Goal: Check status: Check status

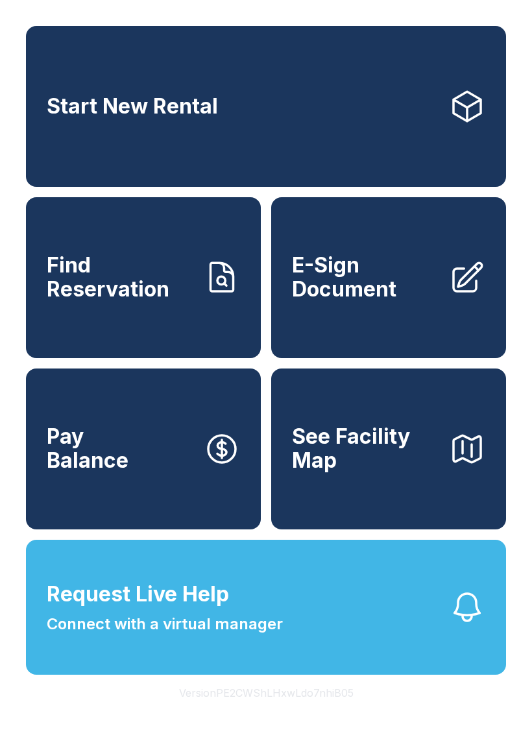
click at [113, 255] on link "Find Reservation" at bounding box center [143, 277] width 235 height 161
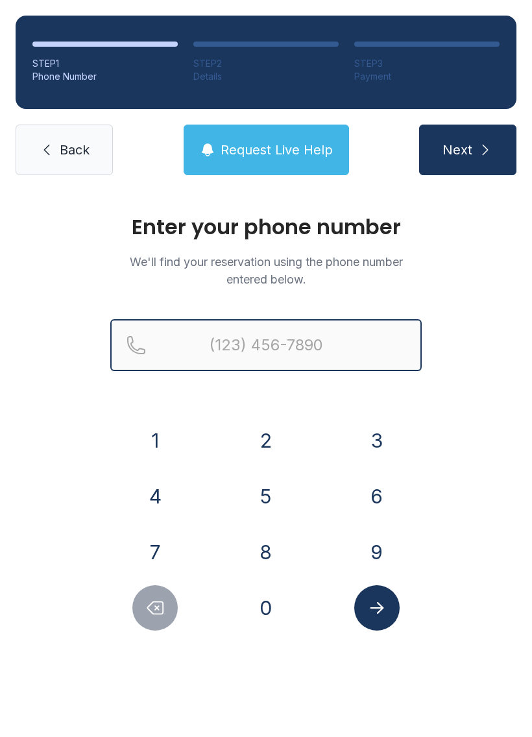
click at [188, 366] on input "Reservation phone number" at bounding box center [265, 345] width 311 height 52
click at [187, 366] on input "(" at bounding box center [265, 345] width 311 height 52
type input "[PHONE_NUMBER]"
click at [467, 150] on button "Next" at bounding box center [467, 149] width 97 height 51
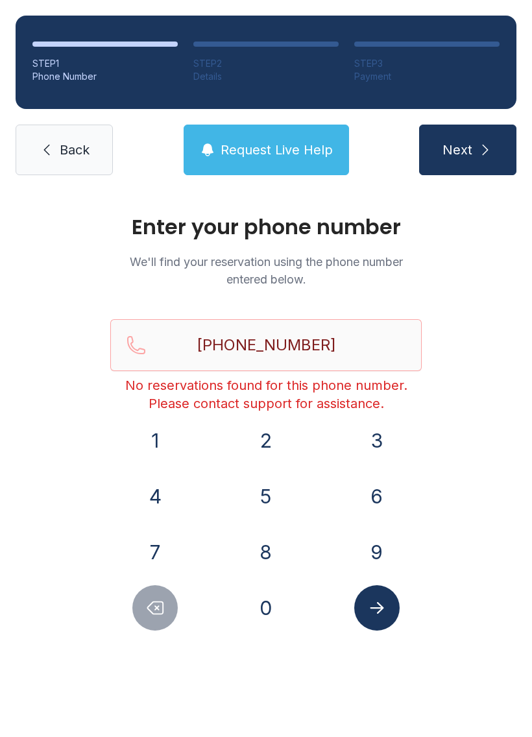
click at [52, 136] on link "Back" at bounding box center [64, 149] width 97 height 51
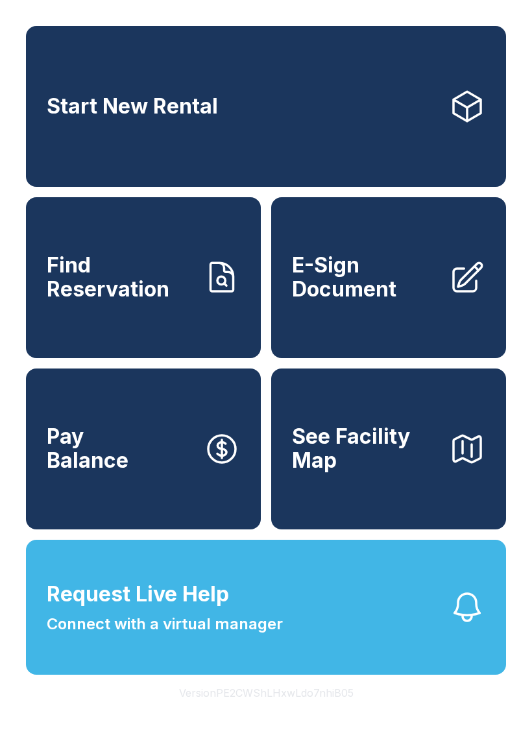
click at [135, 296] on span "Find Reservation" at bounding box center [120, 276] width 147 height 47
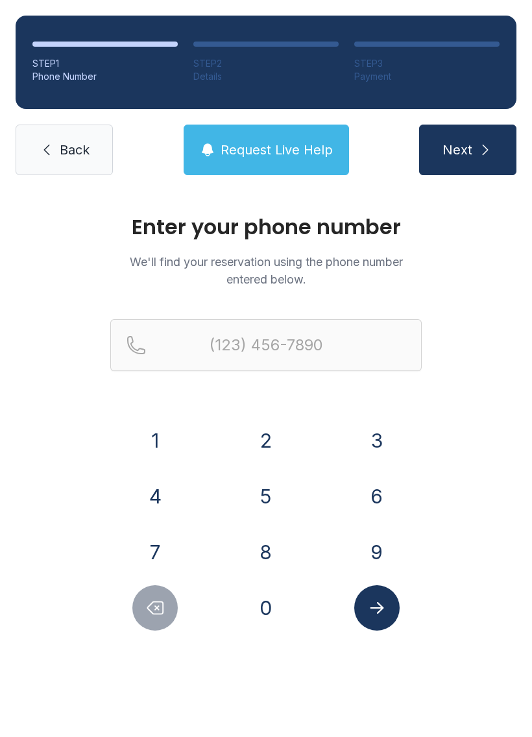
click at [161, 543] on button "7" at bounding box center [154, 551] width 45 height 45
click at [274, 622] on button "0" at bounding box center [265, 607] width 45 height 45
click at [258, 550] on button "8" at bounding box center [265, 551] width 45 height 45
click at [146, 547] on button "7" at bounding box center [154, 551] width 45 height 45
click at [146, 546] on button "7" at bounding box center [154, 551] width 45 height 45
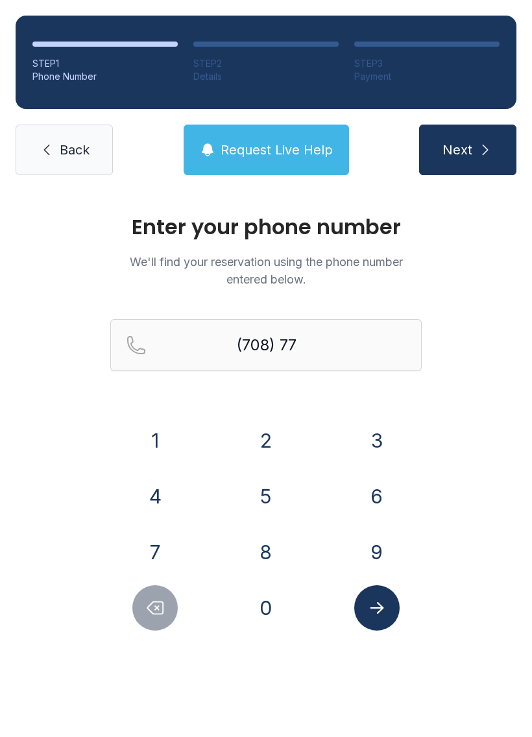
click at [261, 613] on button "0" at bounding box center [265, 607] width 45 height 45
click at [266, 434] on button "2" at bounding box center [265, 440] width 45 height 45
click at [259, 600] on button "0" at bounding box center [265, 607] width 45 height 45
click at [364, 434] on button "3" at bounding box center [376, 440] width 45 height 45
click at [156, 437] on button "1" at bounding box center [154, 440] width 45 height 45
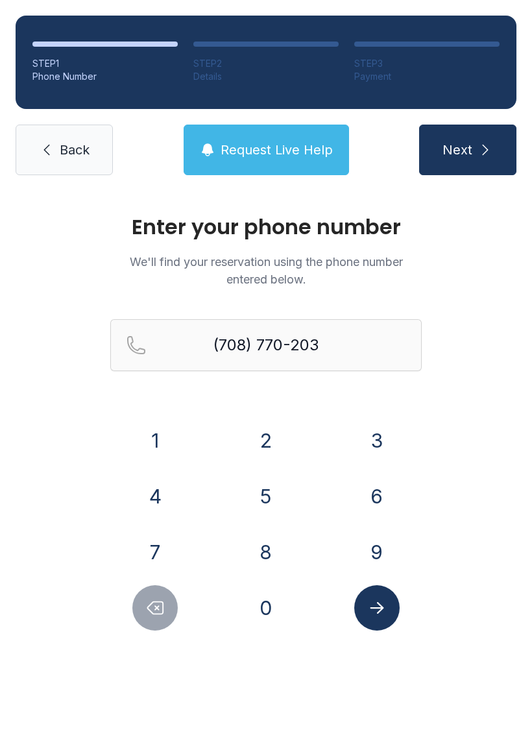
type input "[PHONE_NUMBER]"
click at [393, 622] on button "Submit lookup form" at bounding box center [376, 607] width 45 height 45
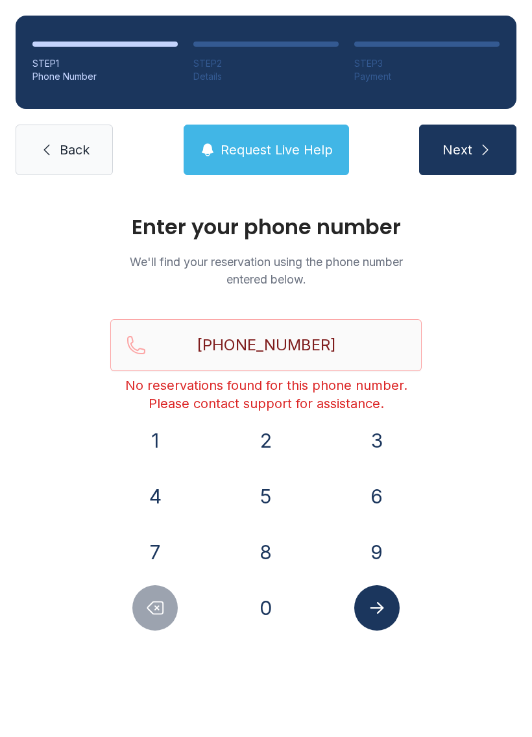
click at [278, 163] on button "Request Live Help" at bounding box center [265, 149] width 165 height 51
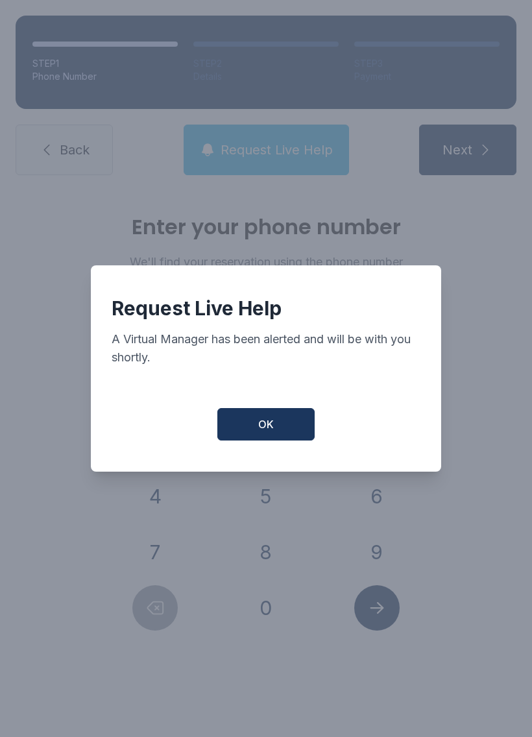
click at [259, 432] on span "OK" at bounding box center [266, 424] width 16 height 16
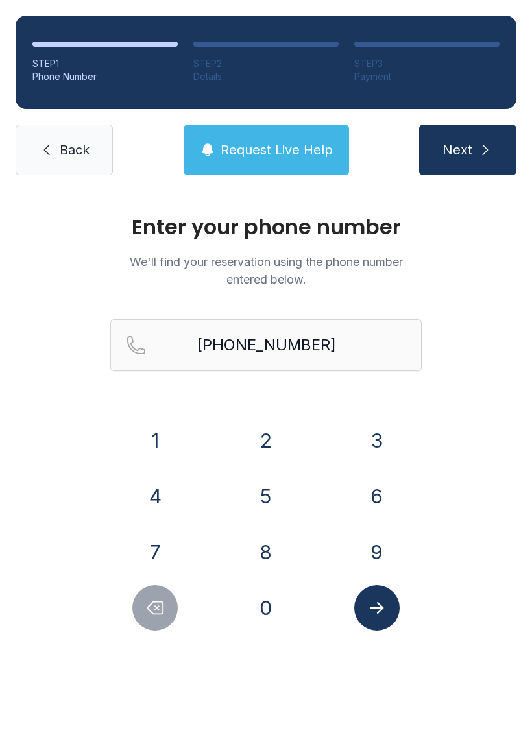
click at [62, 152] on span "Back" at bounding box center [75, 150] width 30 height 18
